Goal: Use online tool/utility: Utilize a website feature to perform a specific function

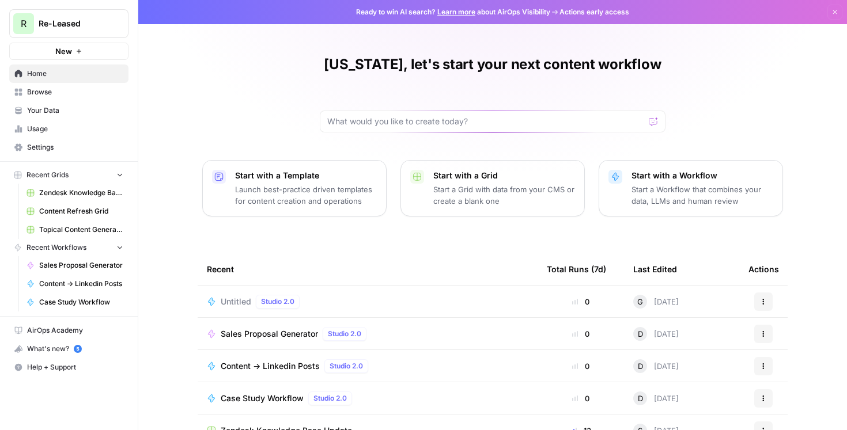
scroll to position [100, 0]
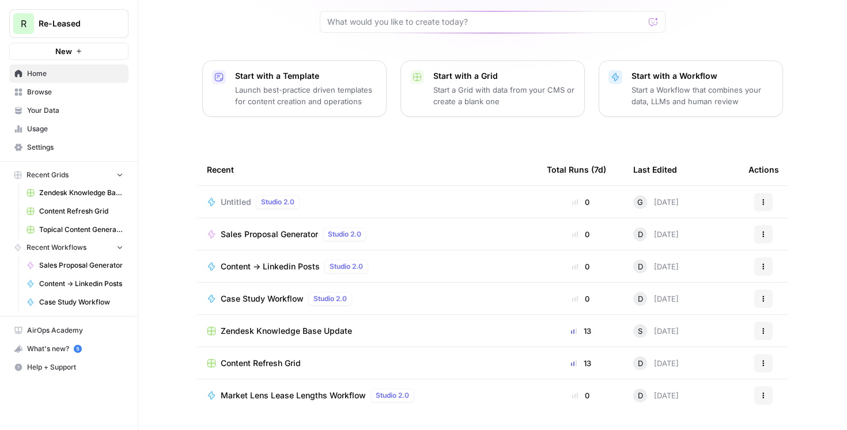
click at [396, 302] on div "Case Study Workflow Studio 2.0" at bounding box center [367, 299] width 321 height 14
